Goal: Task Accomplishment & Management: Manage account settings

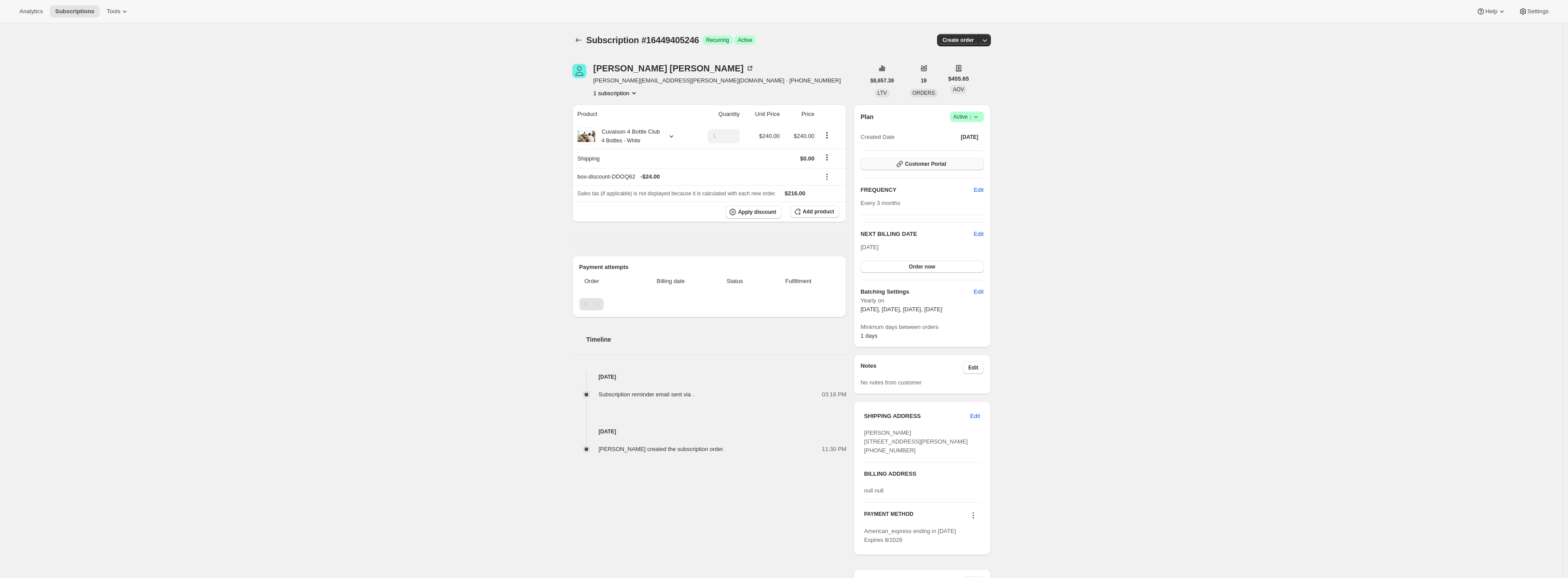
click at [920, 165] on span "Customer Portal" at bounding box center [925, 164] width 41 height 7
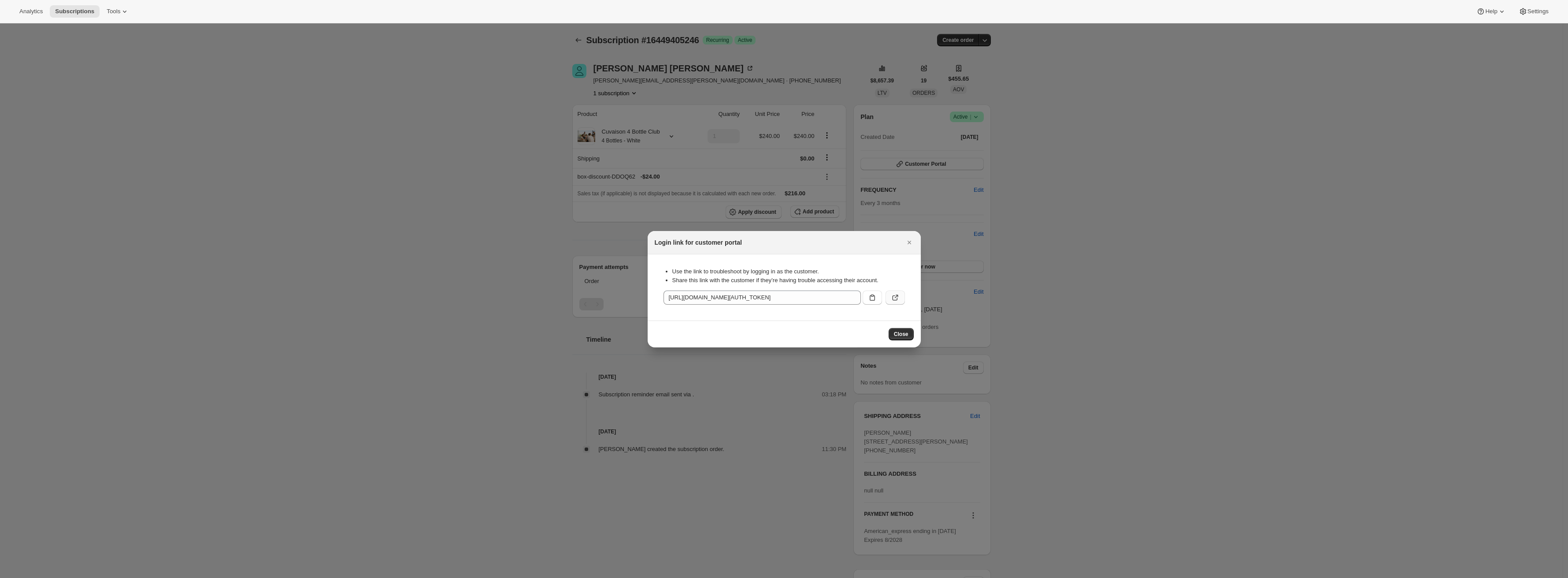
click at [891, 301] on icon ":r1e:" at bounding box center [895, 297] width 9 height 9
click at [401, 91] on div at bounding box center [784, 289] width 1568 height 578
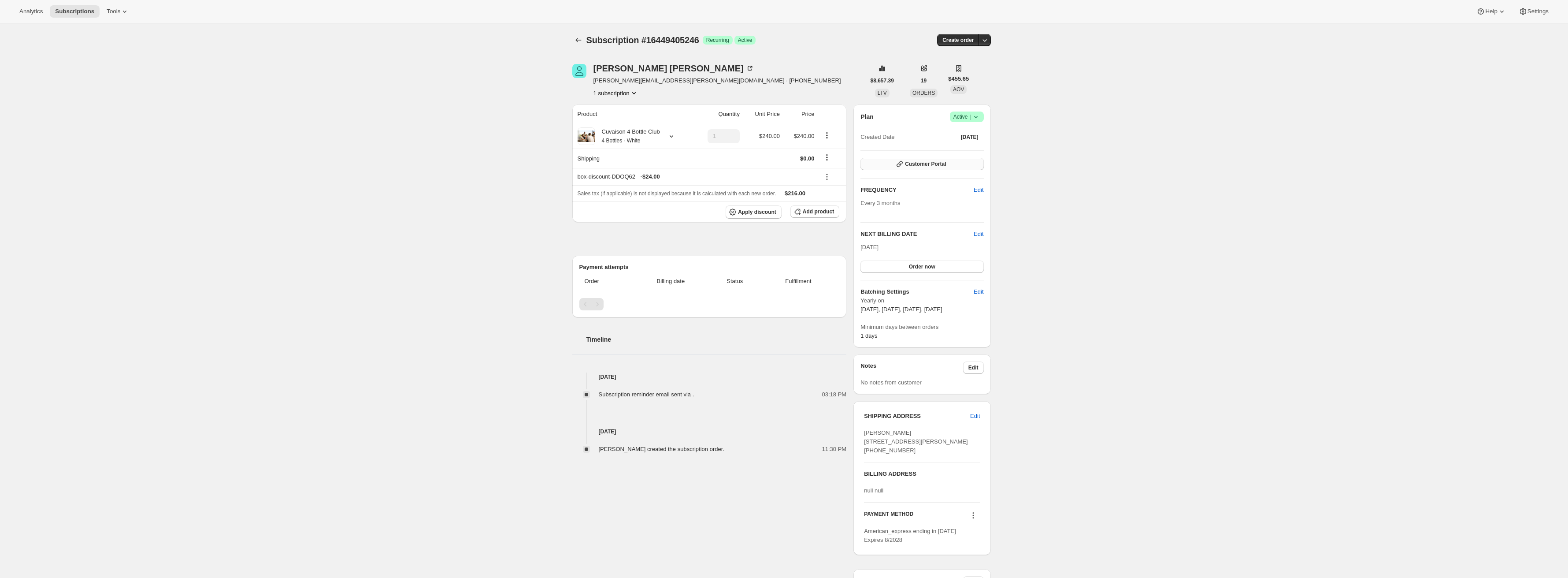
click at [902, 161] on icon "button" at bounding box center [899, 164] width 9 height 9
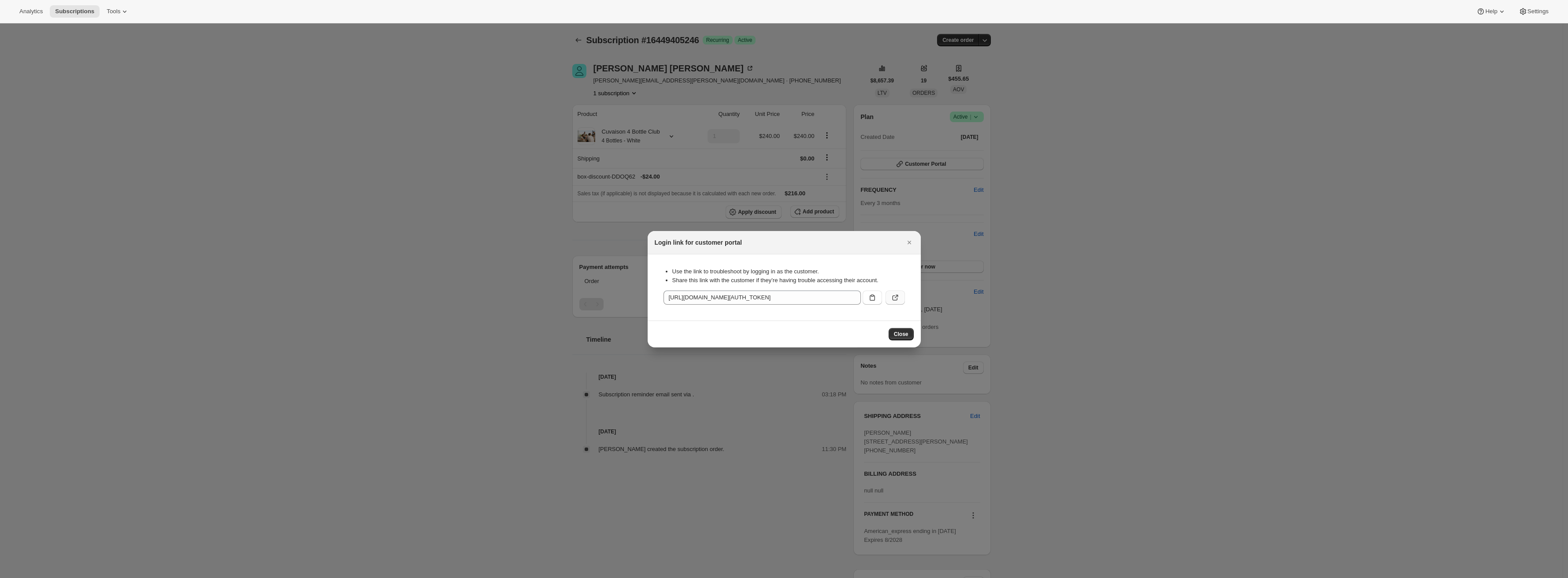
click at [891, 298] on icon ":r1e:" at bounding box center [895, 297] width 9 height 9
